Goal: Transaction & Acquisition: Book appointment/travel/reservation

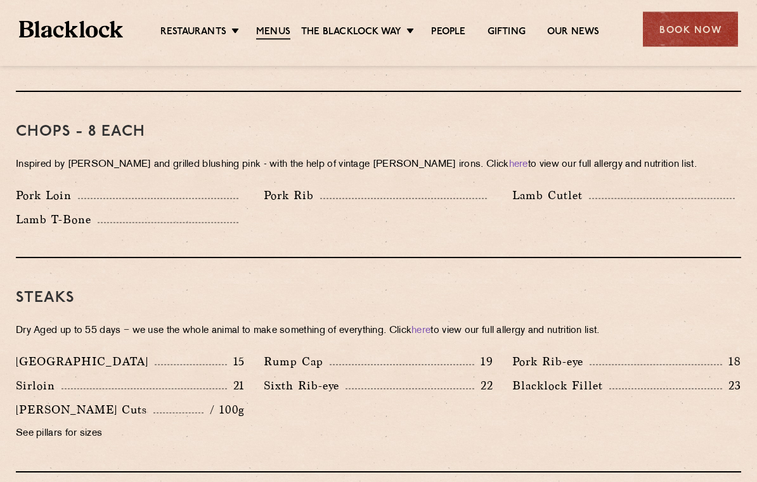
scroll to position [989, 0]
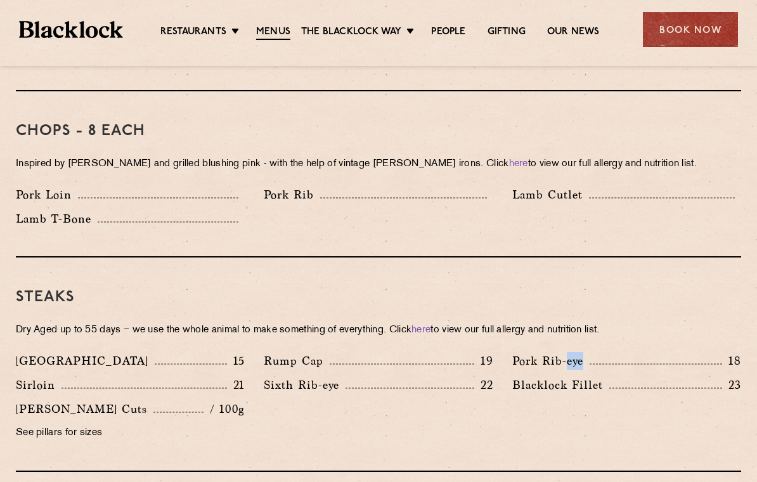
click at [702, 257] on div "Steaks Dry Aged up to 55 days − we use the whole animal to make something of ev…" at bounding box center [378, 364] width 725 height 214
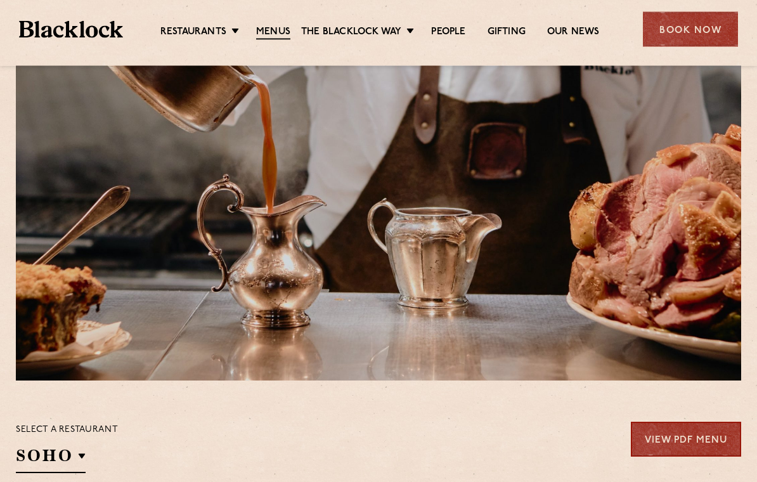
scroll to position [0, 0]
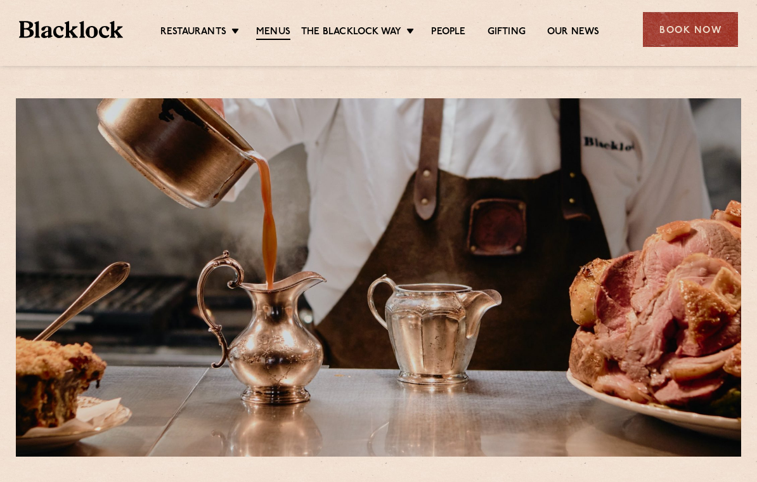
click at [695, 33] on div "Book Now" at bounding box center [690, 29] width 95 height 35
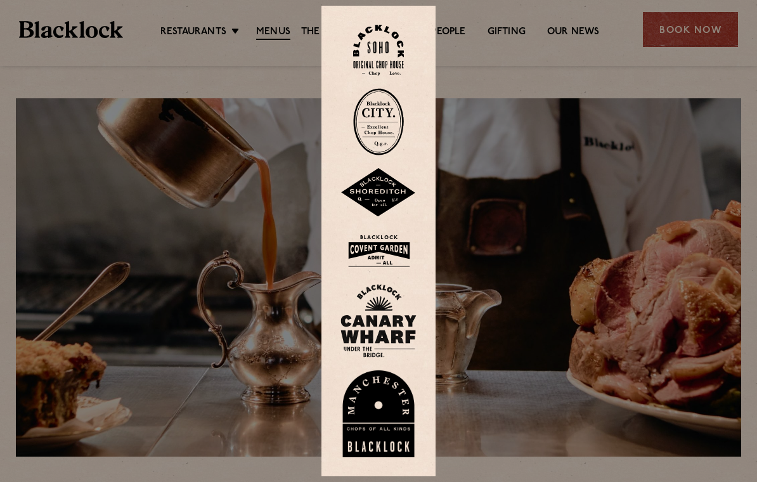
click at [389, 351] on img at bounding box center [378, 321] width 76 height 74
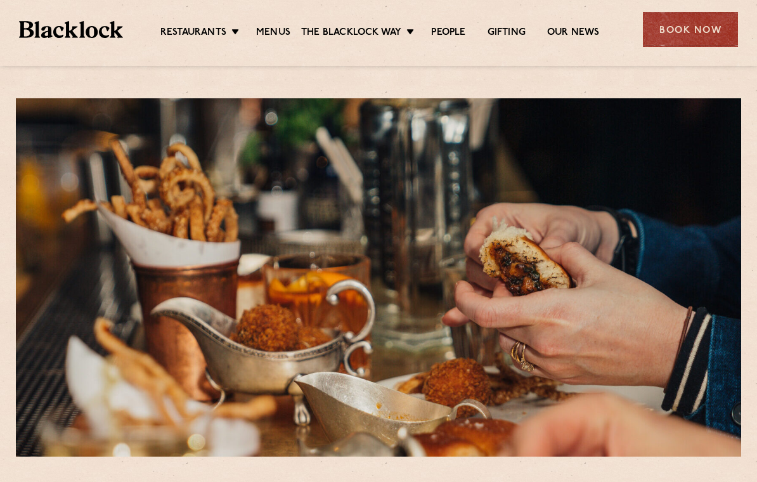
click at [0, 0] on link "Soho" at bounding box center [0, 0] width 0 height 0
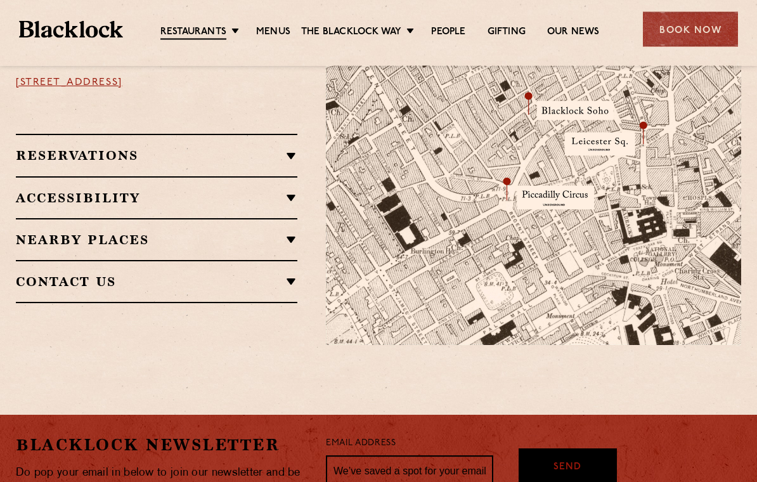
scroll to position [839, 0]
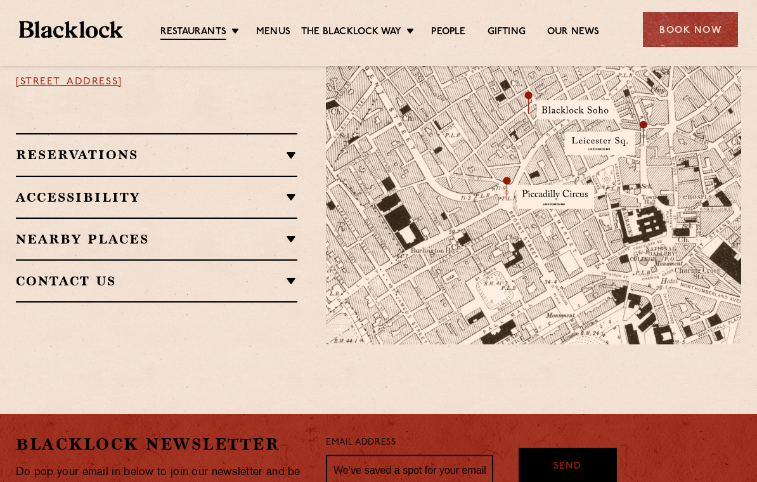
click at [281, 32] on link "Menus" at bounding box center [273, 32] width 34 height 13
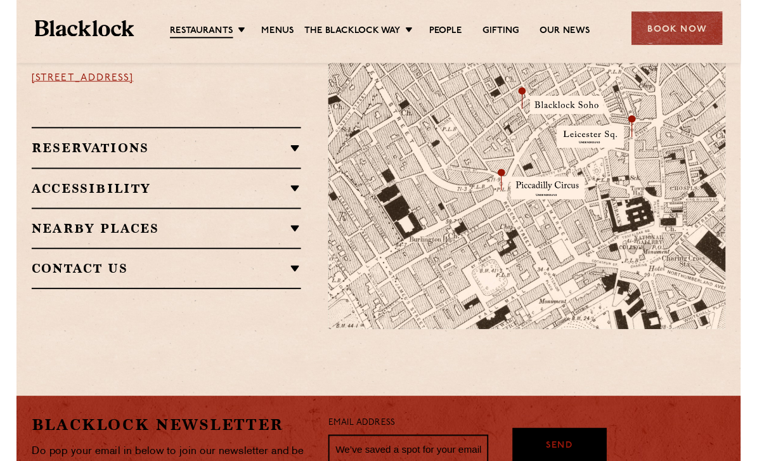
scroll to position [850, 0]
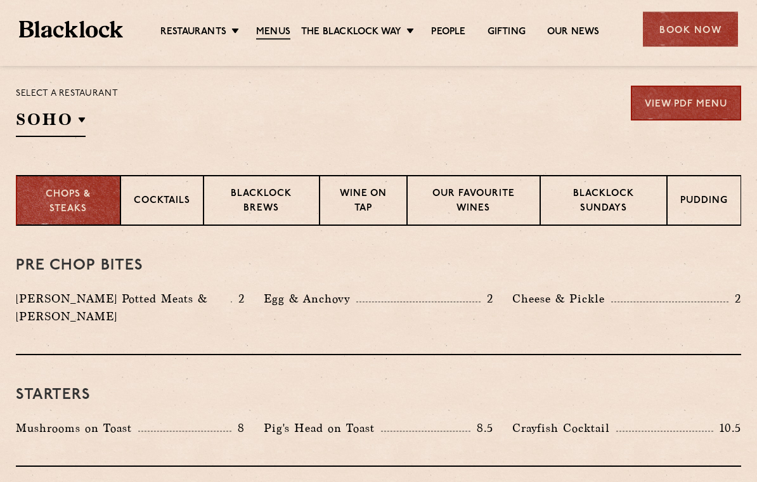
scroll to position [395, 0]
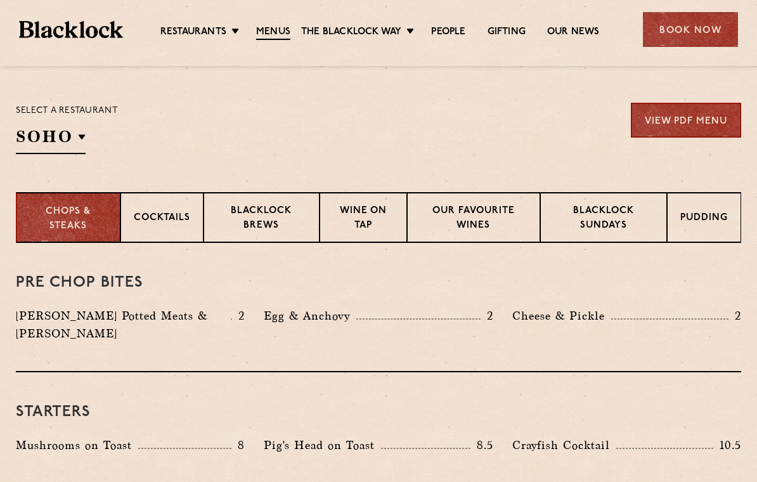
click at [712, 106] on link "View PDF Menu" at bounding box center [686, 120] width 110 height 35
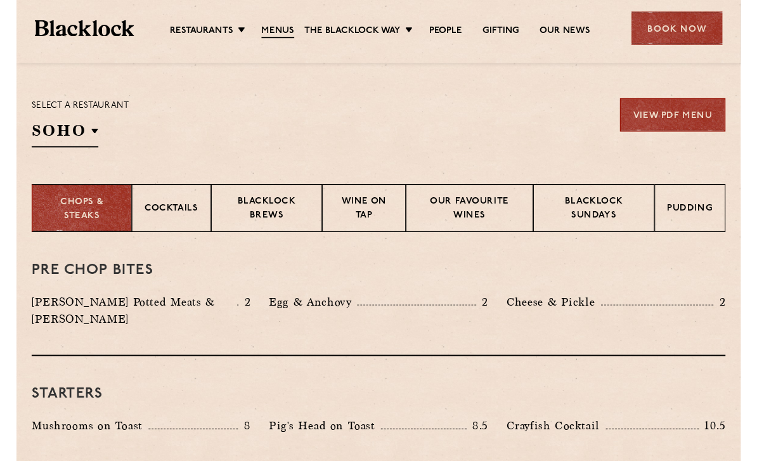
scroll to position [394, 0]
